Goal: Navigation & Orientation: Go to known website

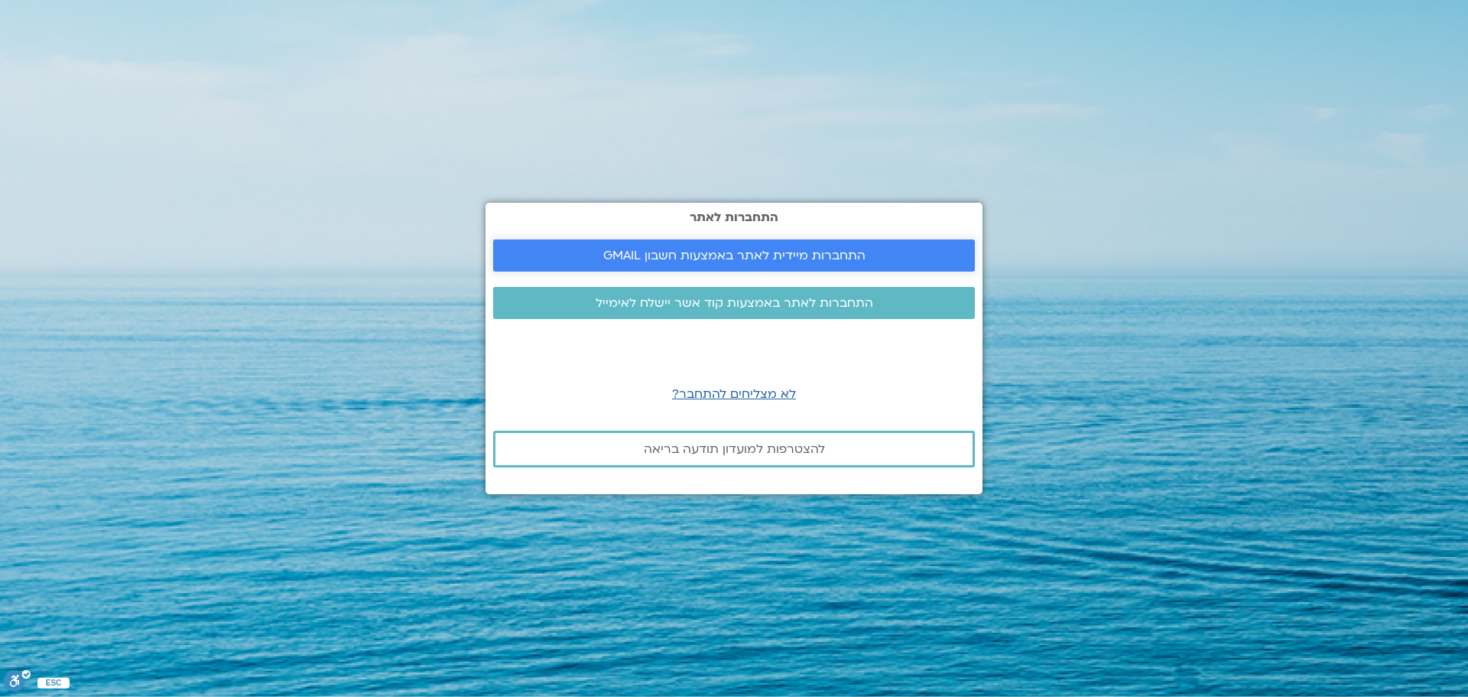
drag, startPoint x: 0, startPoint y: 0, endPoint x: 695, endPoint y: 252, distance: 739.1
click at [695, 252] on span "התחברות מיידית לאתר באמצעות חשבון GMAIL" at bounding box center [734, 255] width 262 height 14
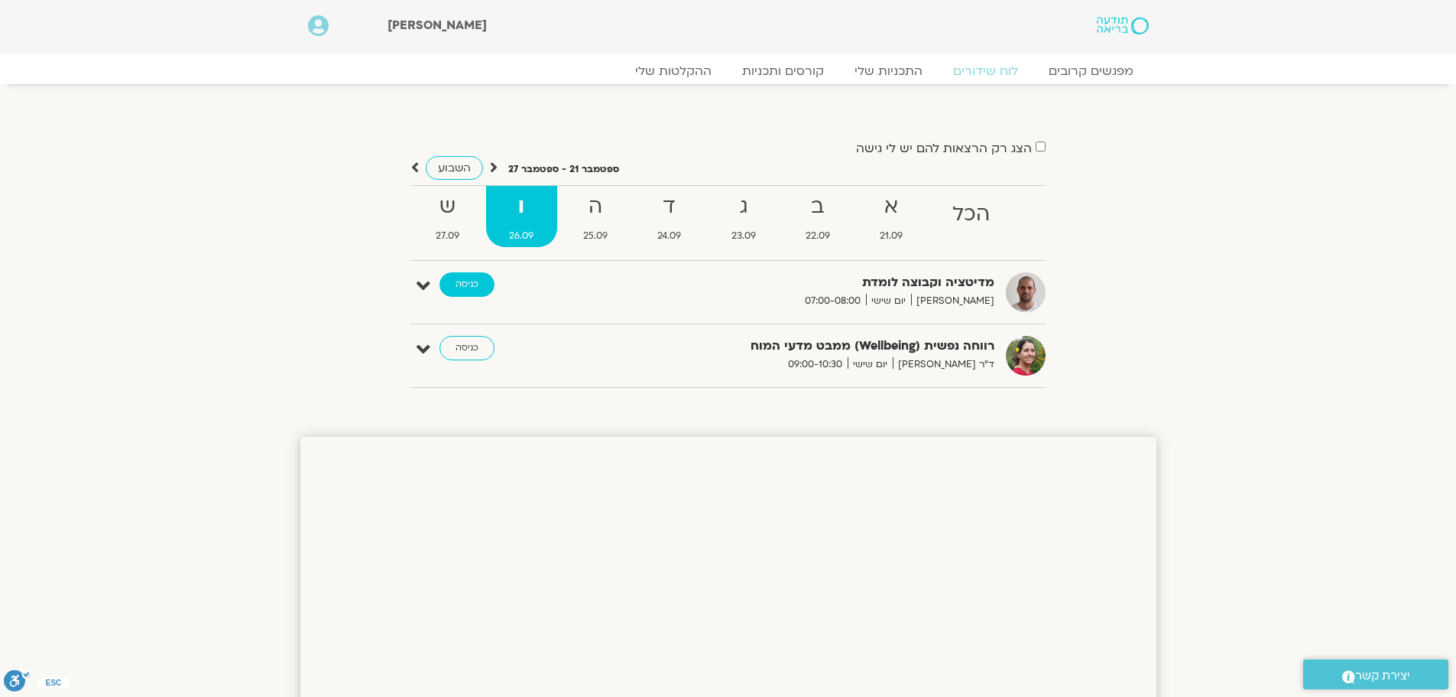
click at [469, 288] on link "כניסה" at bounding box center [467, 284] width 55 height 24
